Goal: Entertainment & Leisure: Consume media (video, audio)

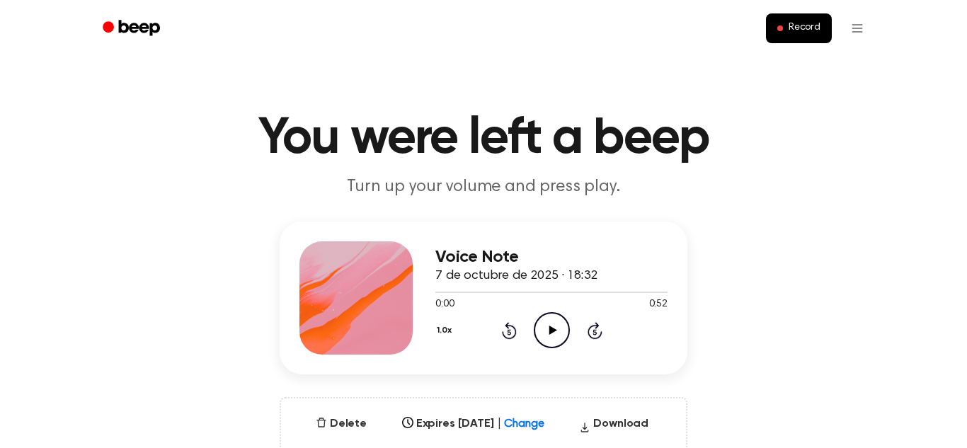
click at [557, 334] on icon "Play Audio" at bounding box center [552, 330] width 36 height 36
click at [438, 293] on div at bounding box center [445, 292] width 18 height 1
click at [574, 347] on div "1.0x Rewind 5 seconds Play Audio Skip 5 seconds" at bounding box center [552, 330] width 232 height 36
click at [560, 334] on icon "Play Audio" at bounding box center [552, 330] width 36 height 36
click at [561, 340] on icon "Play Audio" at bounding box center [552, 330] width 36 height 36
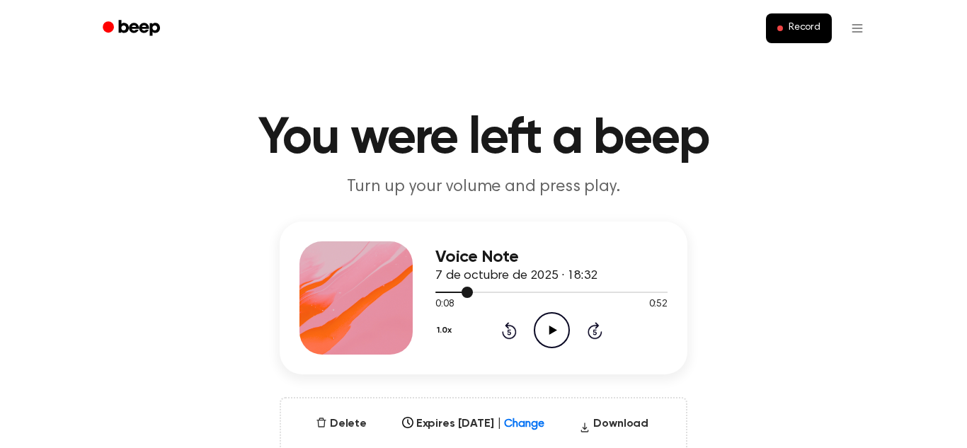
click at [436, 292] on div at bounding box center [455, 292] width 38 height 1
click at [561, 329] on icon "Play Audio" at bounding box center [552, 330] width 36 height 36
click at [471, 292] on div at bounding box center [466, 292] width 60 height 1
click at [558, 332] on icon "Play Audio" at bounding box center [552, 330] width 36 height 36
click at [476, 289] on div at bounding box center [552, 291] width 232 height 11
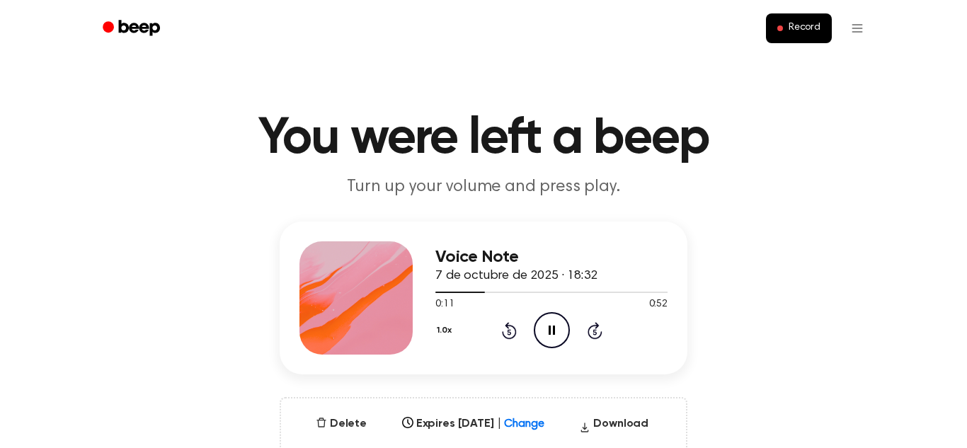
click at [540, 334] on icon "Pause Audio" at bounding box center [552, 330] width 36 height 36
click at [468, 293] on div at bounding box center [462, 292] width 52 height 1
click at [550, 338] on icon "Play Audio" at bounding box center [552, 330] width 36 height 36
click at [560, 341] on icon "Play Audio" at bounding box center [552, 330] width 36 height 36
click at [560, 341] on icon "Pause Audio" at bounding box center [552, 330] width 36 height 36
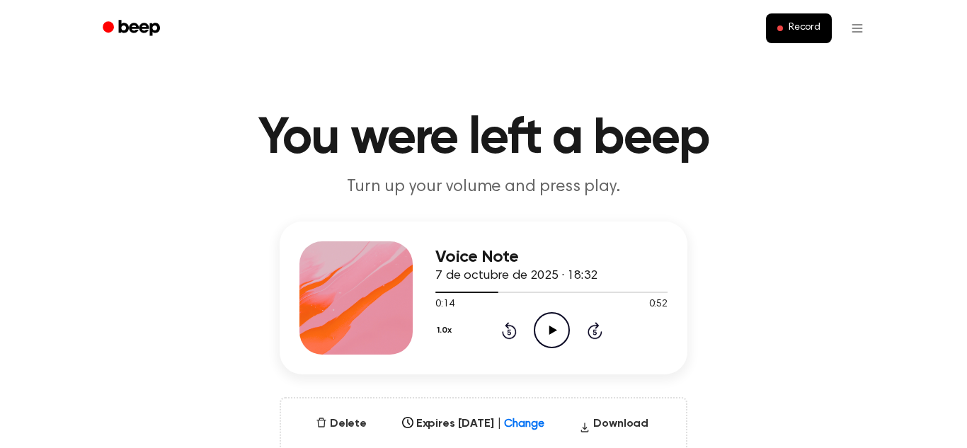
click at [560, 341] on icon "Play Audio" at bounding box center [552, 330] width 36 height 36
click at [472, 292] on div at bounding box center [473, 292] width 74 height 1
click at [553, 336] on icon "Pause Audio" at bounding box center [552, 330] width 36 height 36
click at [552, 336] on icon "Play Audio" at bounding box center [552, 330] width 36 height 36
click at [547, 335] on icon "Pause Audio" at bounding box center [552, 330] width 36 height 36
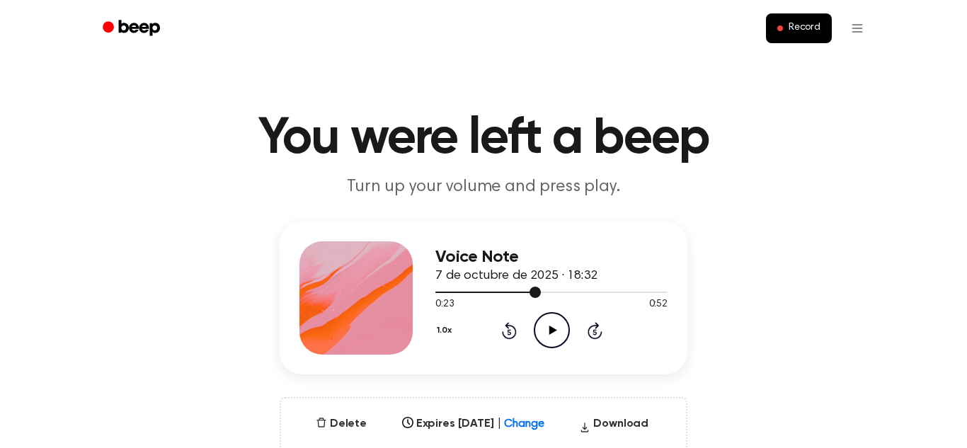
click at [481, 295] on div at bounding box center [552, 291] width 232 height 11
click at [452, 287] on div at bounding box center [552, 291] width 232 height 11
click at [545, 336] on icon "Play Audio" at bounding box center [552, 330] width 36 height 36
click at [547, 336] on icon "Pause Audio" at bounding box center [552, 330] width 36 height 36
click at [529, 295] on div at bounding box center [552, 291] width 232 height 11
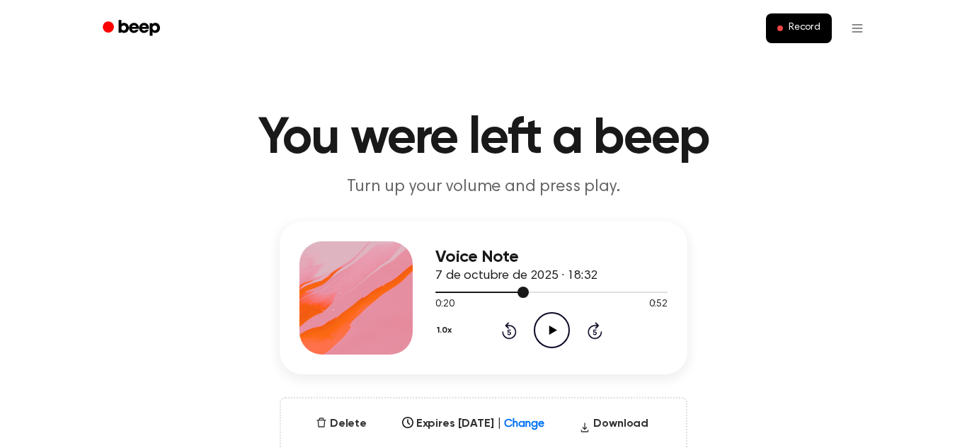
click at [557, 347] on circle at bounding box center [552, 330] width 35 height 35
click at [471, 288] on div at bounding box center [552, 291] width 232 height 11
click at [489, 292] on div at bounding box center [552, 292] width 232 height 1
click at [595, 332] on icon at bounding box center [595, 332] width 4 height 6
click at [499, 276] on span "[DATE] · 18:32" at bounding box center [517, 276] width 162 height 13
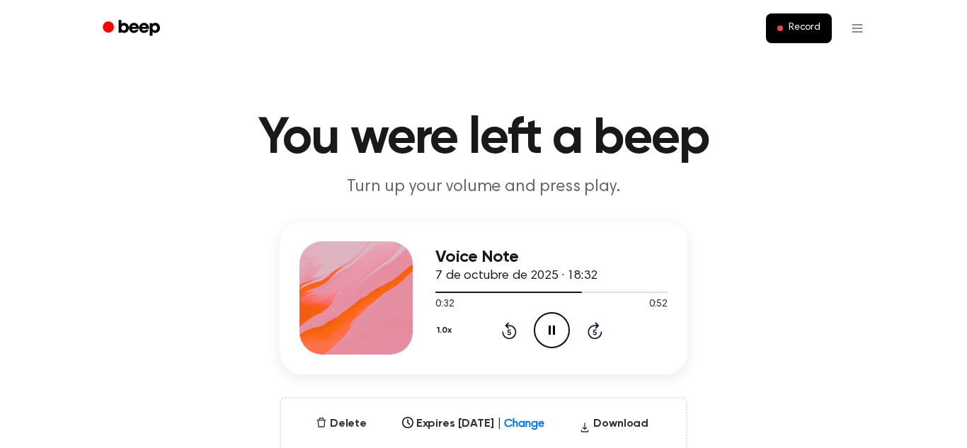
click at [511, 322] on icon "Rewind 5 seconds" at bounding box center [509, 331] width 16 height 18
click at [513, 292] on div at bounding box center [498, 292] width 125 height 1
click at [484, 292] on div at bounding box center [513, 292] width 154 height 1
click at [545, 327] on icon "Pause Audio" at bounding box center [552, 330] width 36 height 36
click at [511, 292] on div at bounding box center [552, 292] width 232 height 1
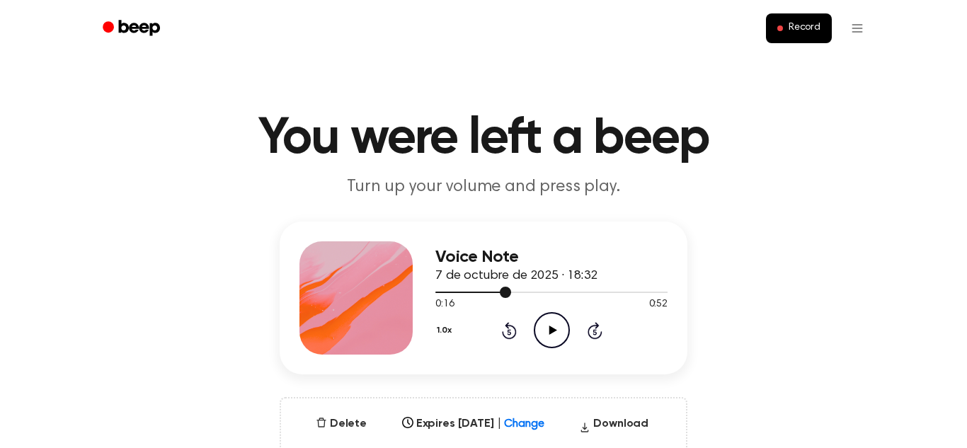
click at [552, 342] on icon "Play Audio" at bounding box center [552, 330] width 36 height 36
click at [530, 290] on div at bounding box center [552, 291] width 232 height 11
click at [550, 291] on div at bounding box center [552, 291] width 232 height 11
click at [559, 351] on div "Voice Note 7 de octubre de 2025 · 18:32 0:25 0:52 Your browser does not support…" at bounding box center [552, 297] width 232 height 113
click at [556, 346] on icon "Play Audio" at bounding box center [552, 330] width 36 height 36
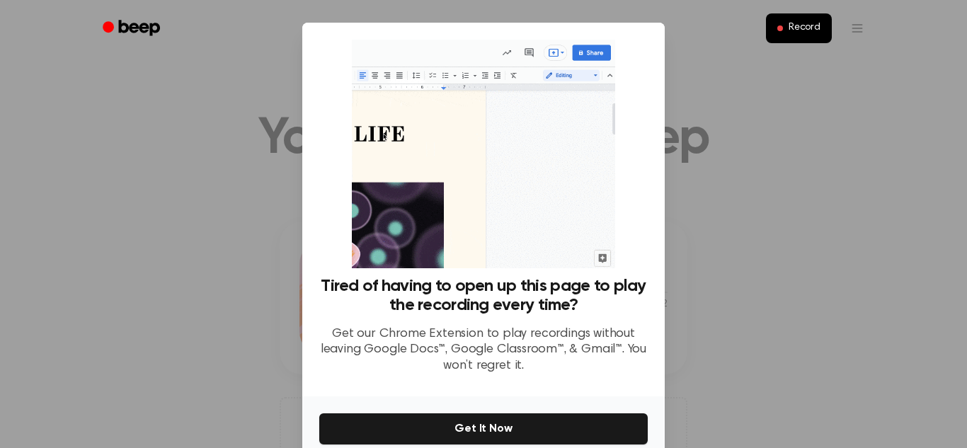
scroll to position [67, 0]
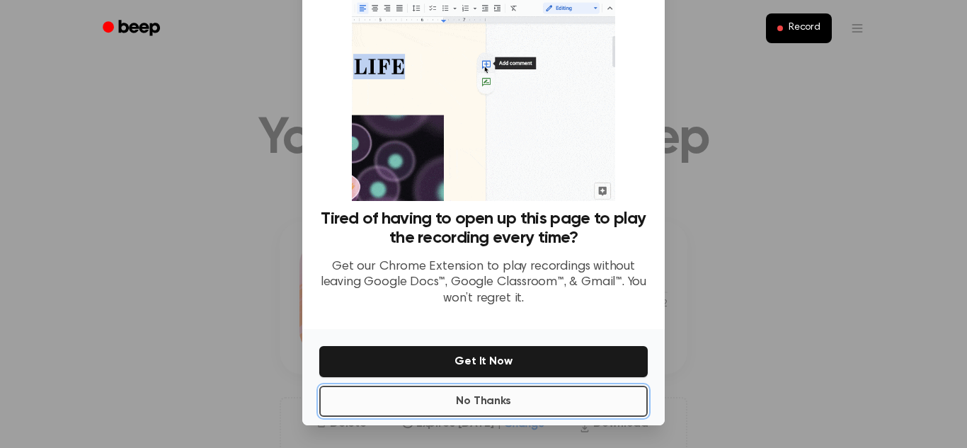
click at [550, 390] on button "No Thanks" at bounding box center [483, 401] width 329 height 31
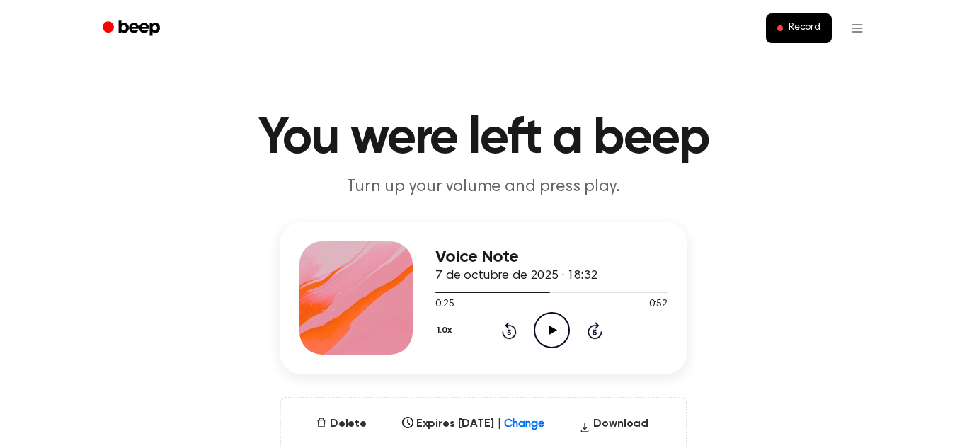
click at [545, 336] on icon "Play Audio" at bounding box center [552, 330] width 36 height 36
click at [544, 289] on div at bounding box center [552, 291] width 232 height 11
click at [547, 340] on icon "Pause Audio" at bounding box center [552, 330] width 36 height 36
click at [528, 347] on div "1.0x Rewind 5 seconds Play Audio Skip 5 seconds" at bounding box center [552, 330] width 232 height 36
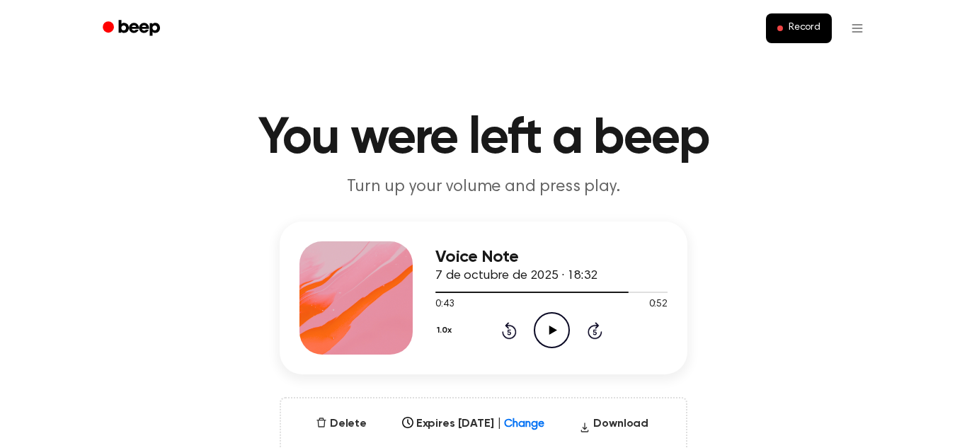
click at [544, 336] on icon "Play Audio" at bounding box center [552, 330] width 36 height 36
click at [596, 293] on div at bounding box center [552, 291] width 232 height 11
click at [948, 444] on div "Voice Note 7 de octubre de 2025 · 18:32 0:50 0:52 Your browser does not support…" at bounding box center [483, 353] width 933 height 263
